Goal: Transaction & Acquisition: Book appointment/travel/reservation

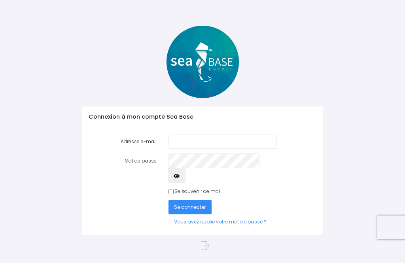
click at [210, 141] on input "Adresse e-mail" at bounding box center [222, 141] width 108 height 15
type input "[EMAIL_ADDRESS][DOMAIN_NAME]"
click at [180, 176] on icon "button" at bounding box center [177, 176] width 6 height 0
click at [192, 200] on button "Se connecter" at bounding box center [190, 207] width 44 height 15
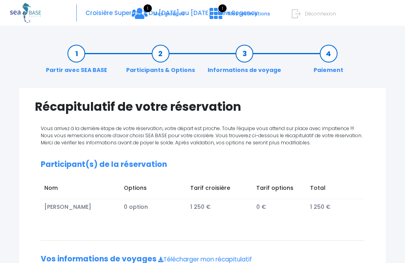
click at [125, 13] on span "Croisière Supermix - Du 15/11/2025 au 22/11/25 - New Regency" at bounding box center [171, 13] width 172 height 8
click at [248, 58] on link "Informations de voyage" at bounding box center [244, 61] width 81 height 25
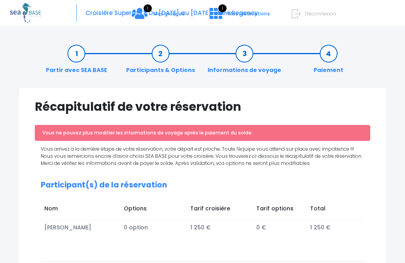
click at [330, 61] on link "Paiement" at bounding box center [329, 61] width 38 height 25
